Goal: Obtain resource: Obtain resource

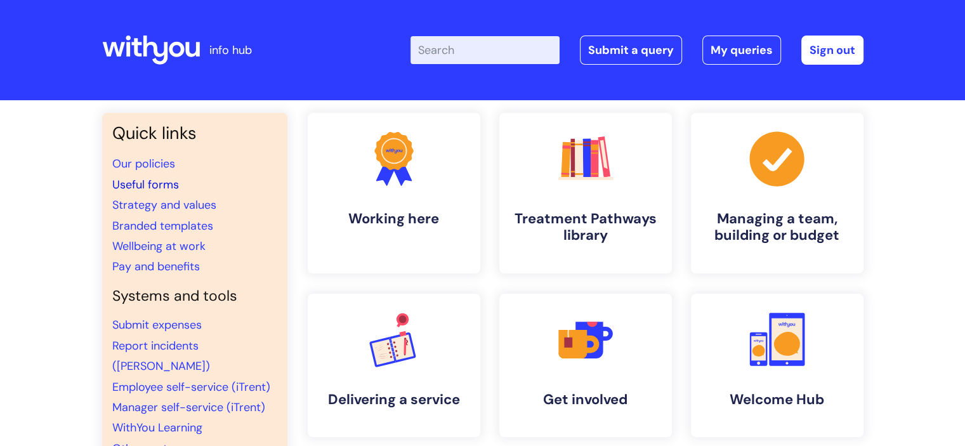
click at [137, 182] on link "Useful forms" at bounding box center [145, 184] width 67 height 15
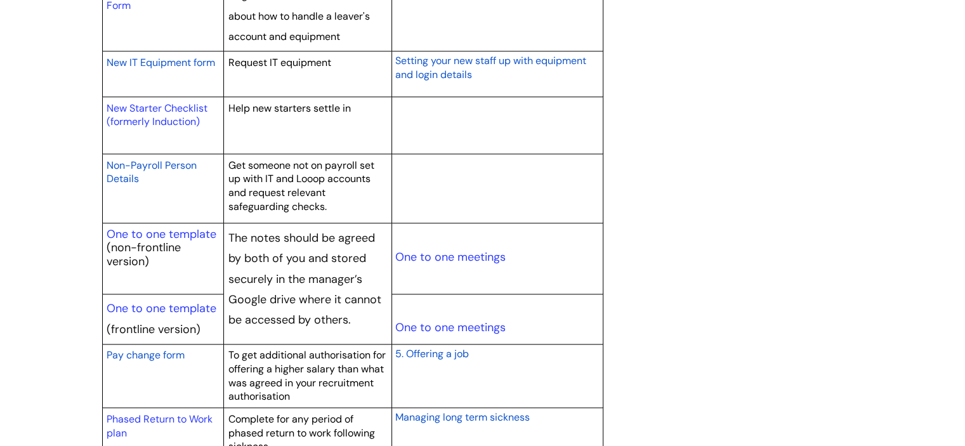
scroll to position [1460, 0]
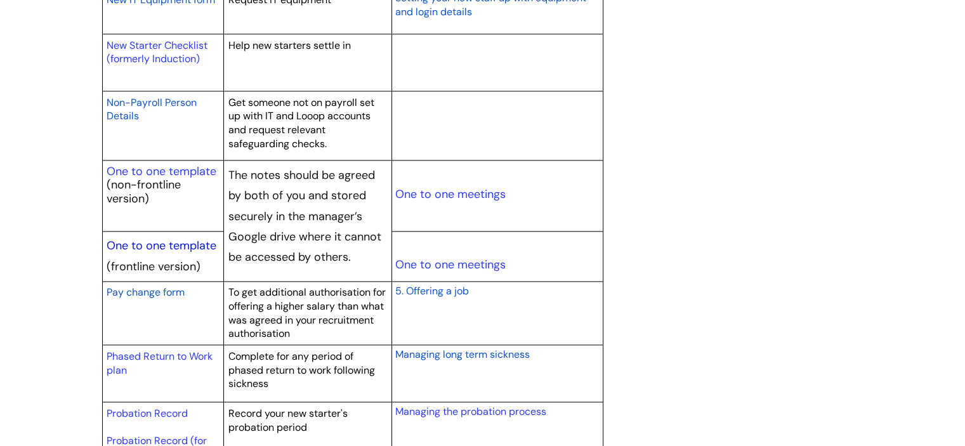
click at [180, 246] on link "One to one template" at bounding box center [162, 245] width 110 height 15
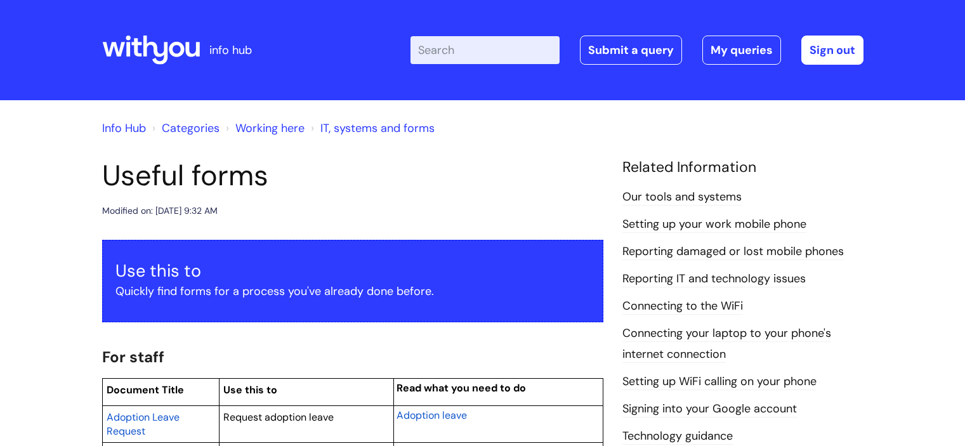
scroll to position [1460, 0]
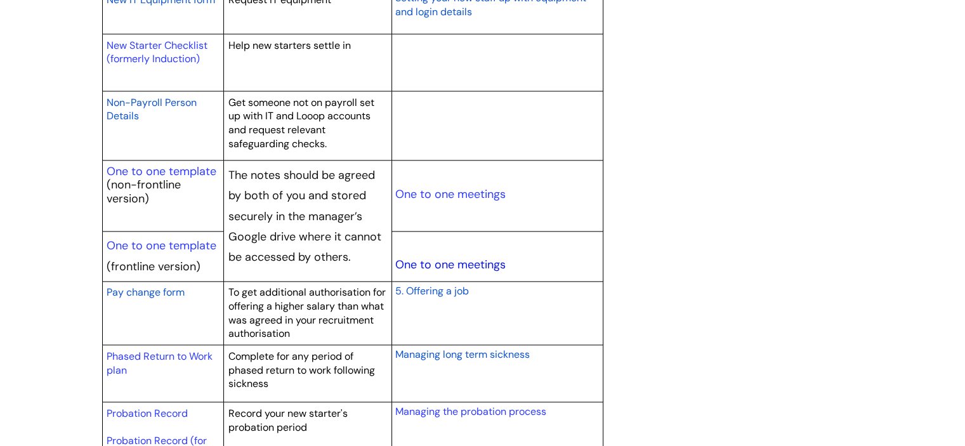
click at [449, 260] on link "One to one meetings" at bounding box center [450, 264] width 110 height 15
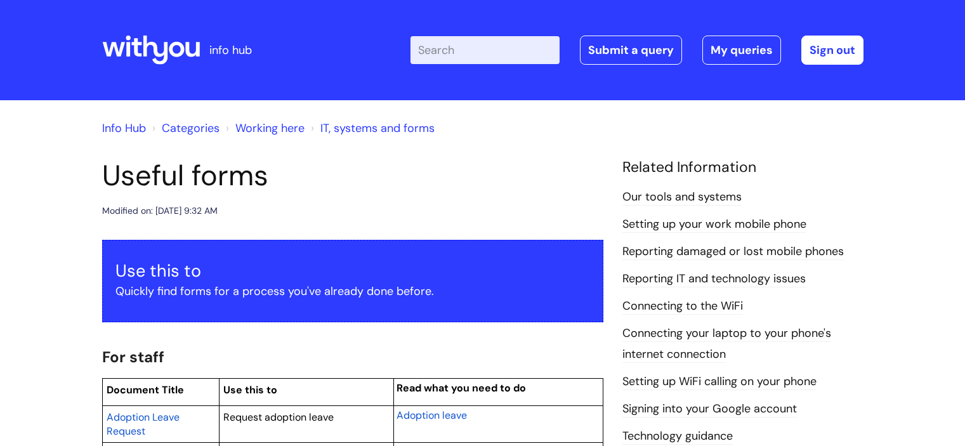
scroll to position [1460, 0]
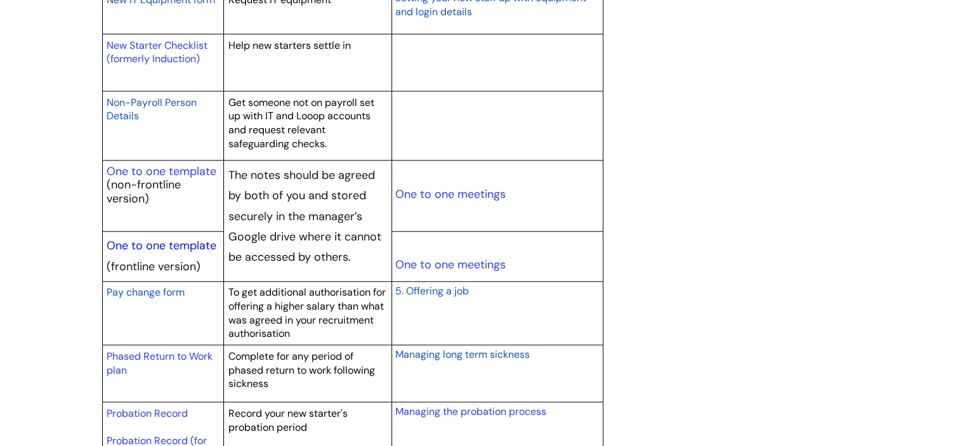
click at [127, 243] on link "One to one template" at bounding box center [162, 245] width 110 height 15
